Goal: Find specific page/section

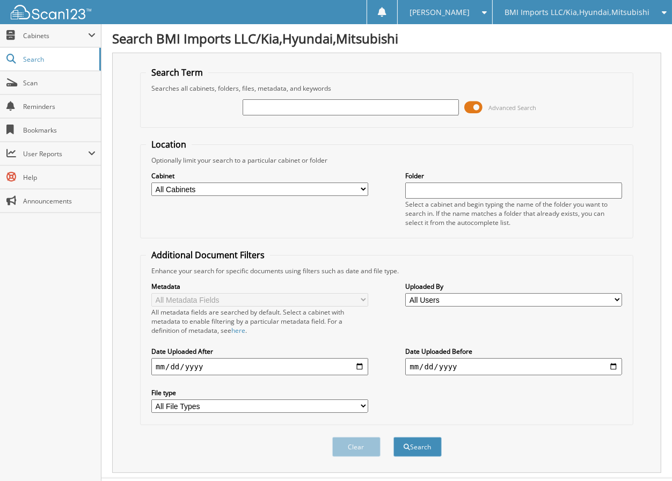
click at [441, 105] on input "text" at bounding box center [351, 107] width 217 height 16
click at [374, 103] on input "3098278522" at bounding box center [351, 107] width 217 height 16
paste input "535496"
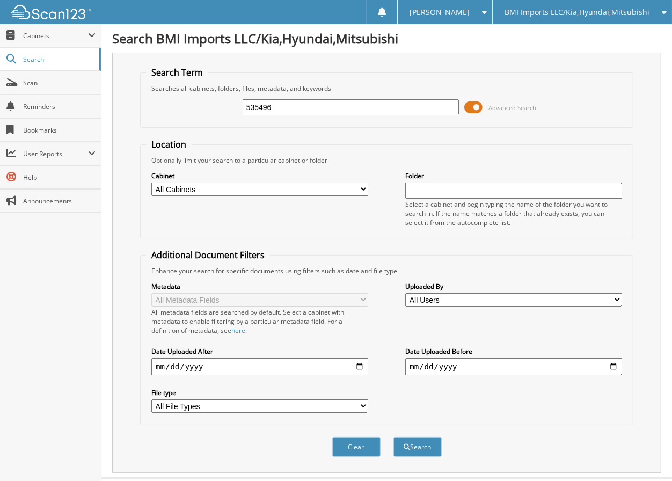
type input "535496"
click at [394, 437] on button "Search" at bounding box center [418, 447] width 48 height 20
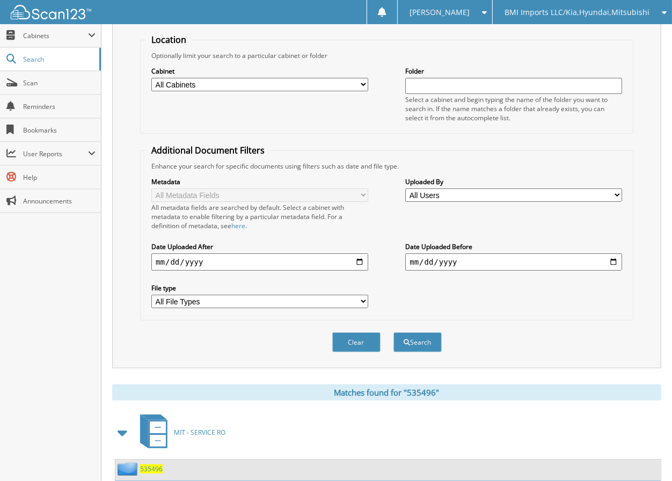
scroll to position [168, 0]
